Goal: Task Accomplishment & Management: Use online tool/utility

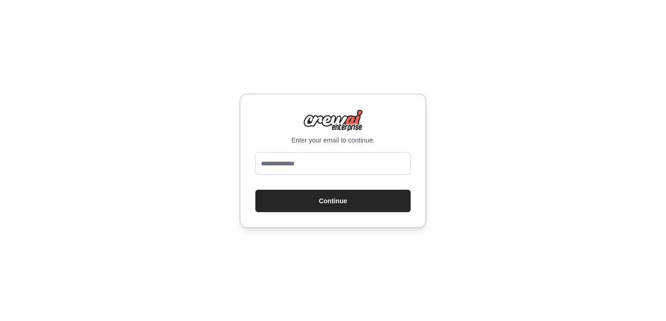
type input "**********"
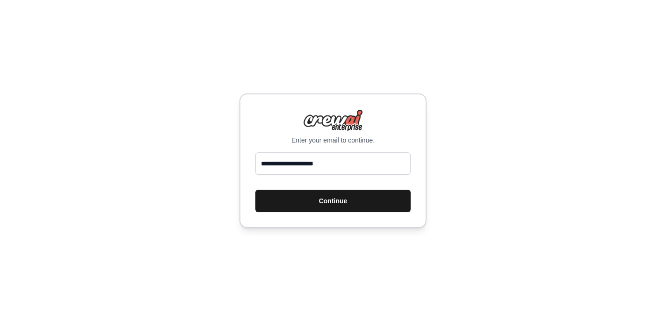
click at [310, 201] on button "Continue" at bounding box center [332, 201] width 155 height 22
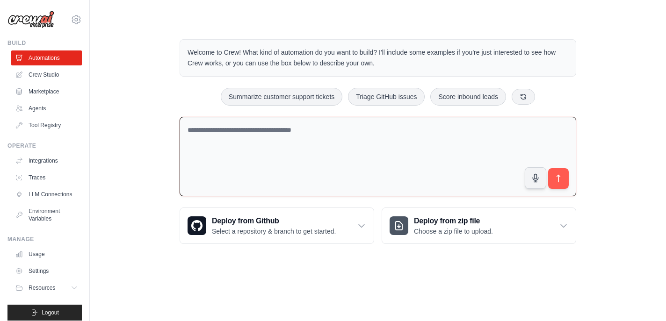
click at [323, 129] on textarea at bounding box center [378, 157] width 396 height 80
paste textarea "**********"
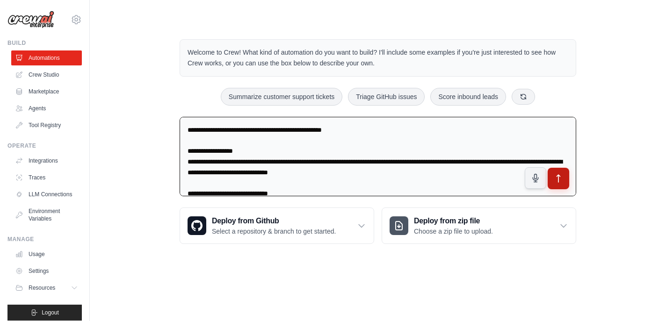
type textarea "**********"
click at [563, 182] on button "submit" at bounding box center [559, 179] width 22 height 22
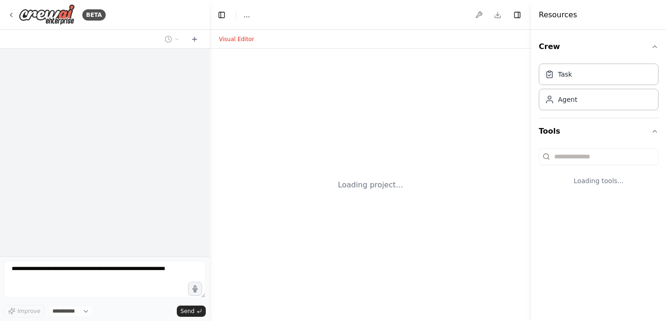
select select "****"
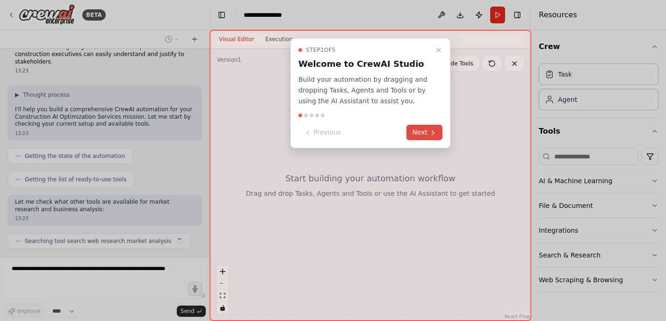
scroll to position [783, 0]
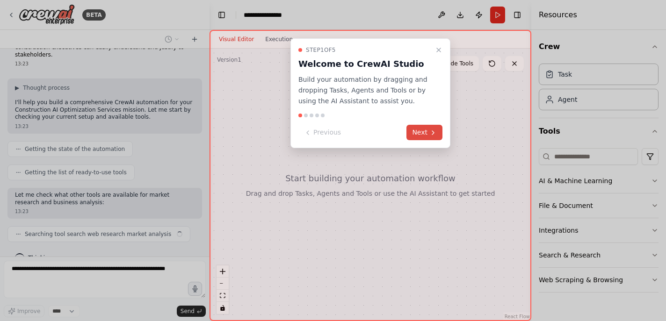
click at [423, 130] on button "Next" at bounding box center [424, 132] width 36 height 15
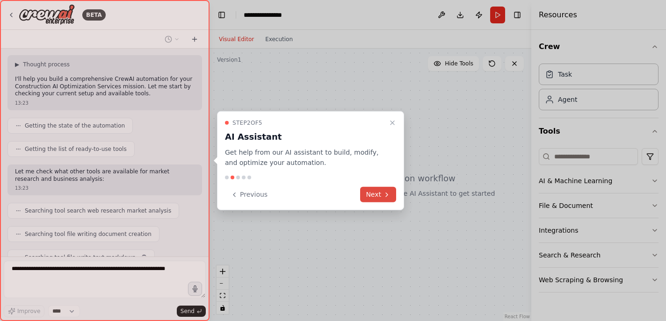
scroll to position [830, 0]
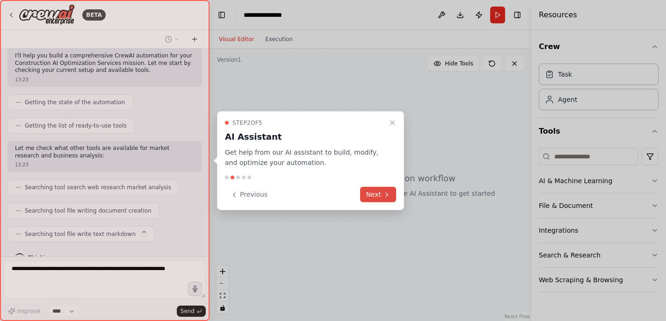
click at [384, 197] on icon at bounding box center [386, 194] width 7 height 7
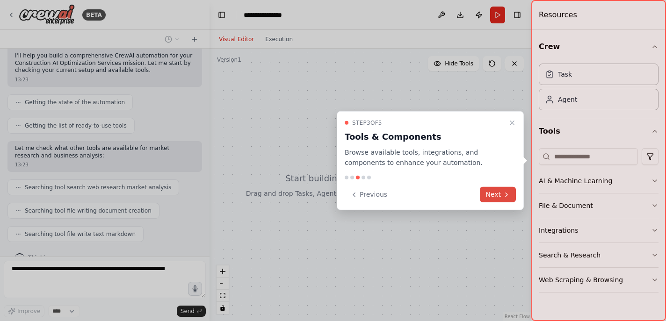
click at [496, 195] on button "Next" at bounding box center [498, 194] width 36 height 15
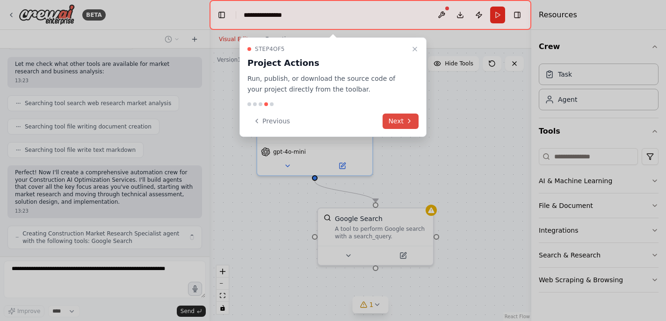
scroll to position [921, 0]
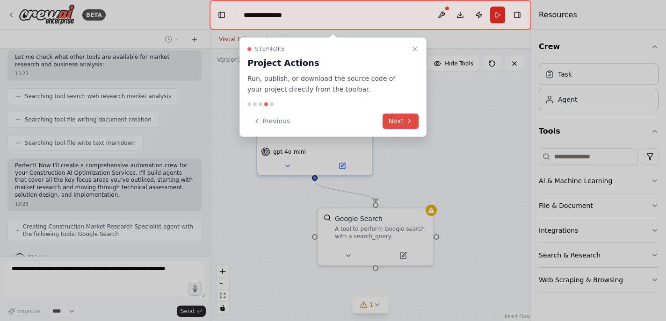
click at [399, 124] on button "Next" at bounding box center [400, 121] width 36 height 15
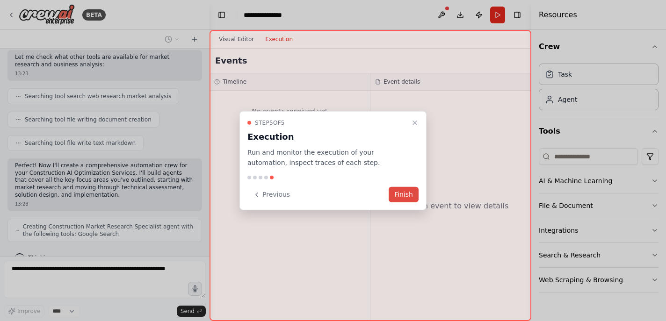
click at [404, 196] on button "Finish" at bounding box center [404, 194] width 30 height 15
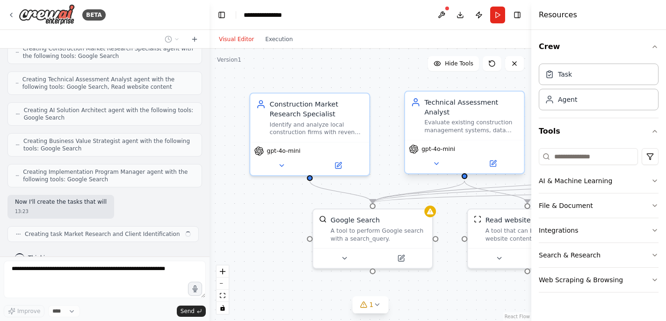
scroll to position [1107, 0]
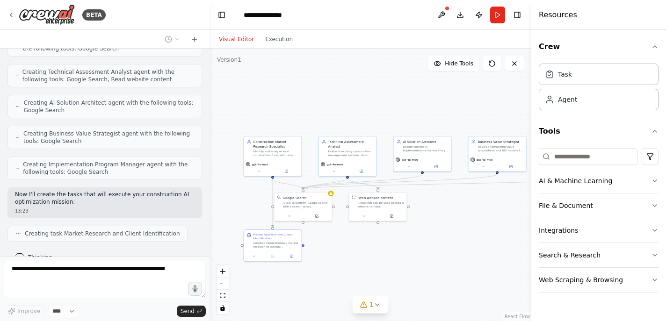
drag, startPoint x: 480, startPoint y: 262, endPoint x: 365, endPoint y: 263, distance: 115.5
click at [365, 263] on div ".deletable-edge-delete-btn { width: 20px; height: 20px; border: 0px solid #ffff…" at bounding box center [370, 185] width 322 height 273
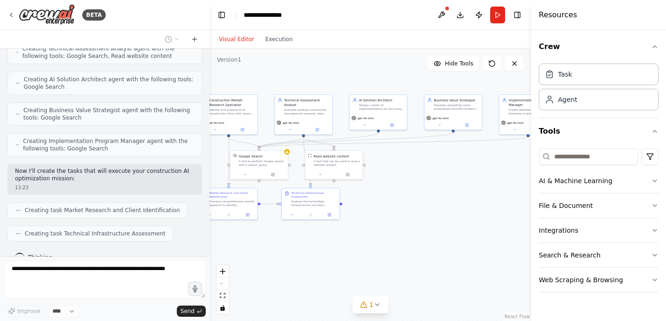
scroll to position [1153, 0]
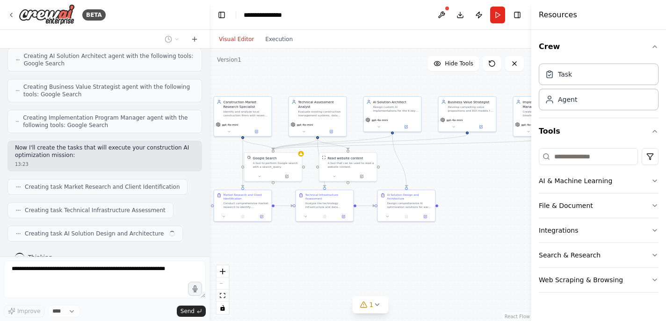
drag, startPoint x: 482, startPoint y: 287, endPoint x: 452, endPoint y: 247, distance: 49.7
click at [452, 247] on div ".deletable-edge-delete-btn { width: 20px; height: 20px; border: 0px solid #ffff…" at bounding box center [370, 185] width 322 height 273
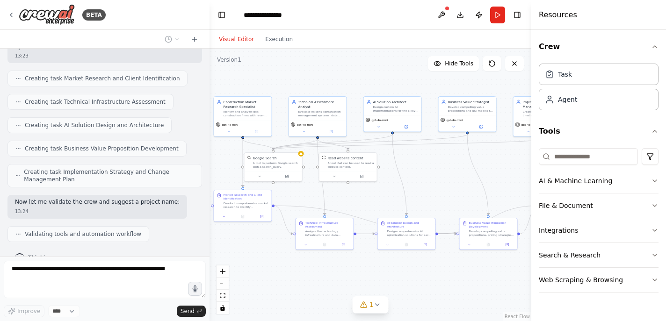
scroll to position [1285, 0]
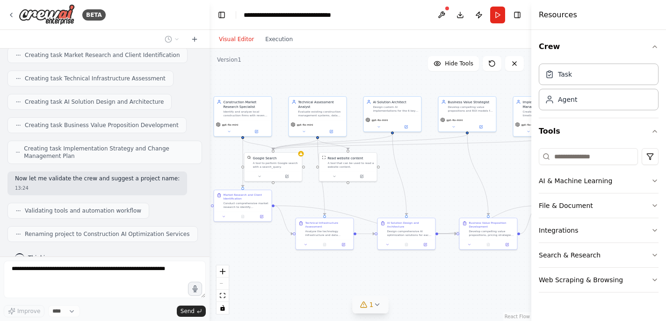
click at [376, 305] on icon at bounding box center [377, 305] width 4 height 2
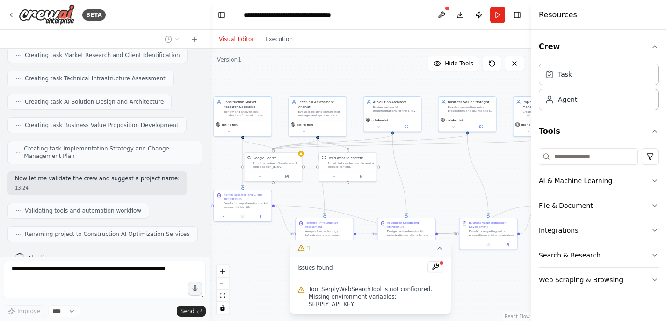
click at [480, 293] on div ".deletable-edge-delete-btn { width: 20px; height: 20px; border: 0px solid #ffff…" at bounding box center [370, 185] width 322 height 273
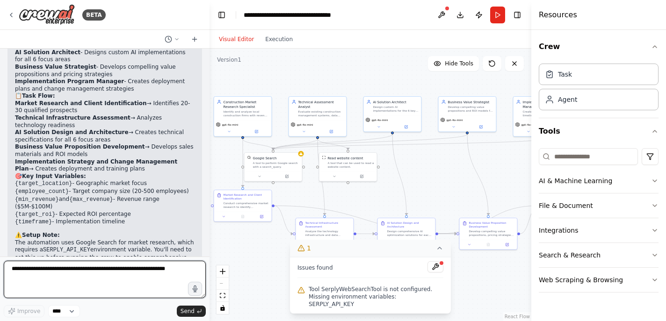
scroll to position [1553, 0]
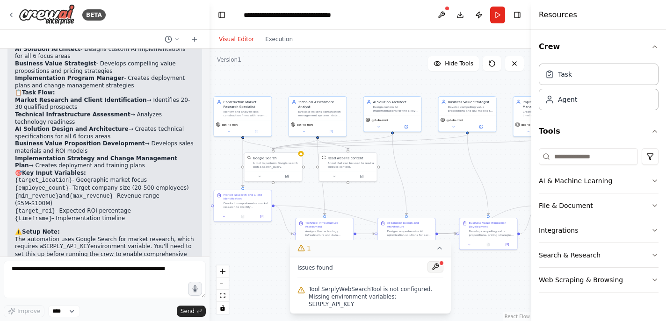
click at [435, 273] on button at bounding box center [435, 266] width 16 height 11
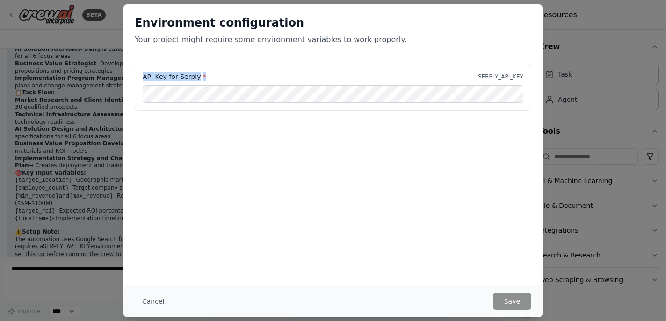
drag, startPoint x: 204, startPoint y: 76, endPoint x: 140, endPoint y: 74, distance: 64.1
click at [140, 74] on div "API Key for Serply * SERPLY_API_KEY" at bounding box center [333, 87] width 396 height 47
copy label "API Key for Serply *"
